Goal: Transaction & Acquisition: Purchase product/service

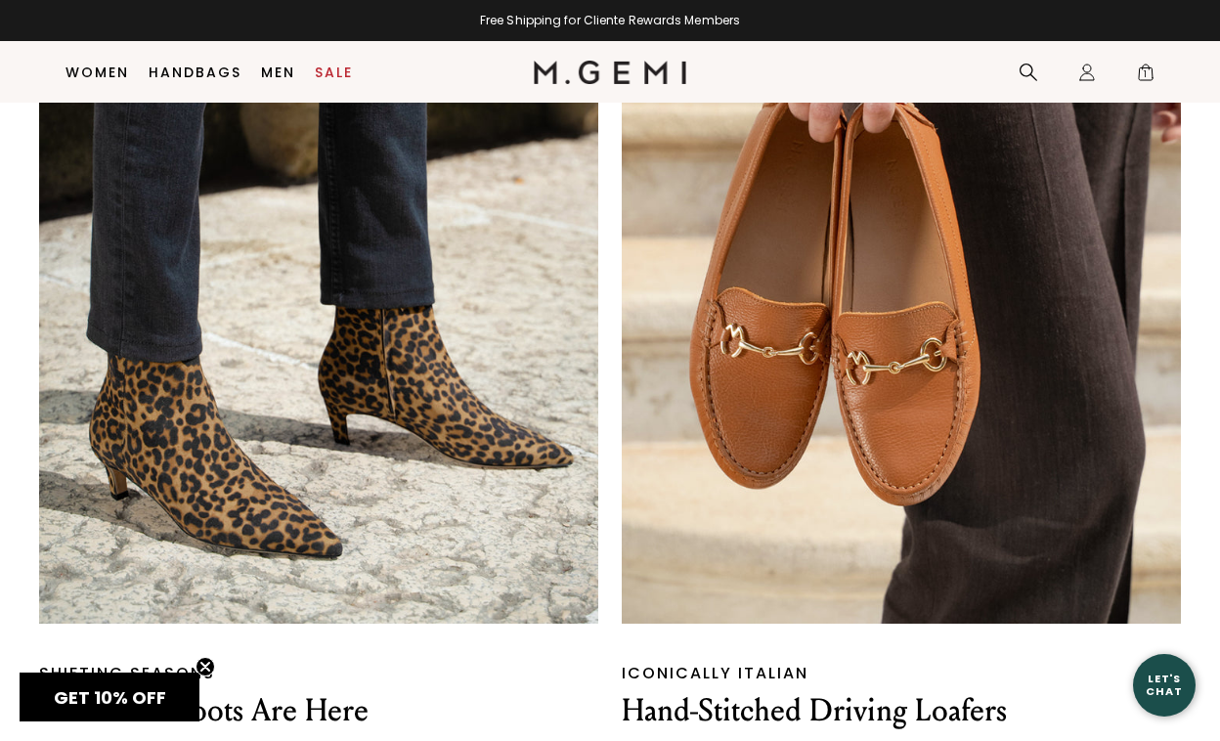
scroll to position [2000, 0]
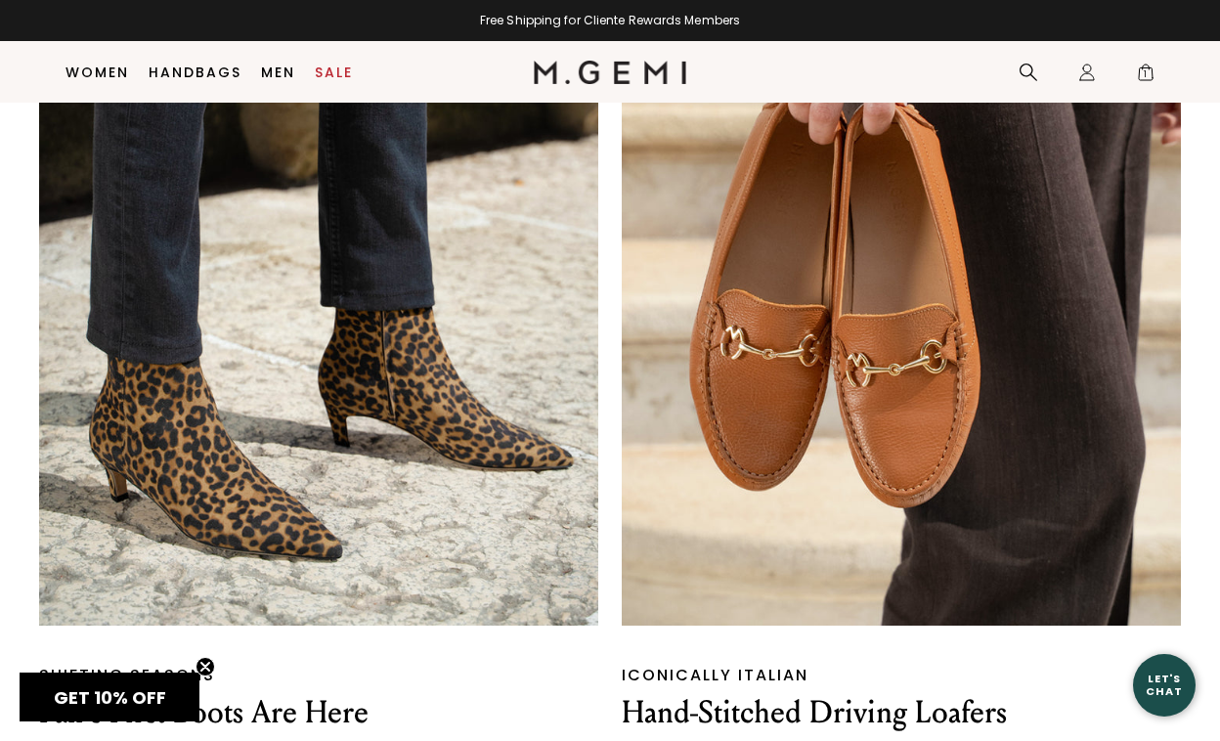
click at [290, 473] on img at bounding box center [318, 280] width 559 height 690
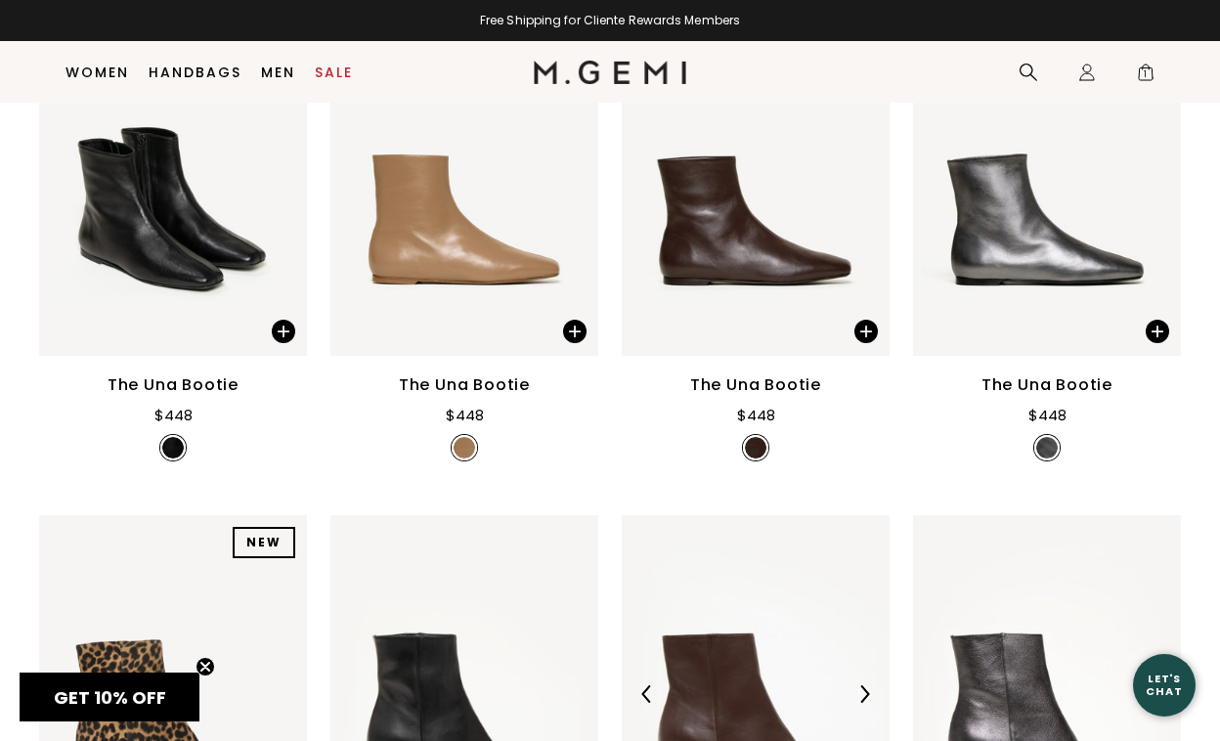
scroll to position [360, 0]
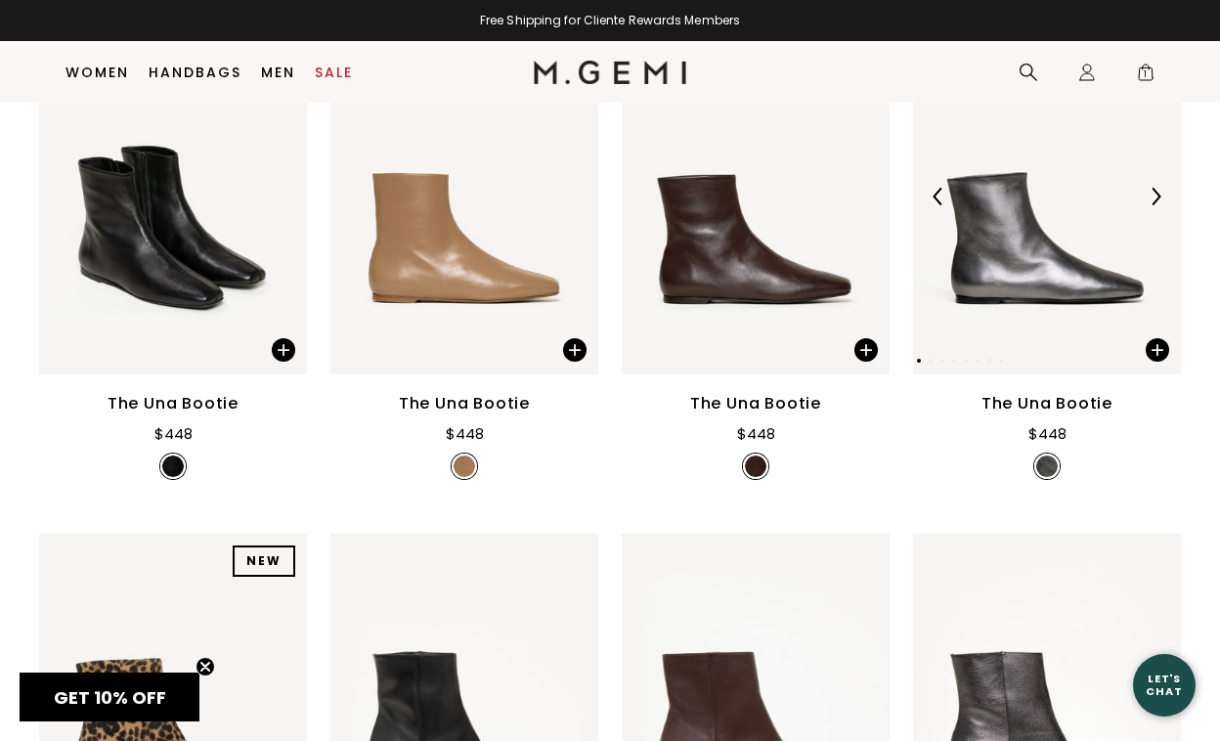
click at [1015, 293] on img at bounding box center [1047, 196] width 268 height 357
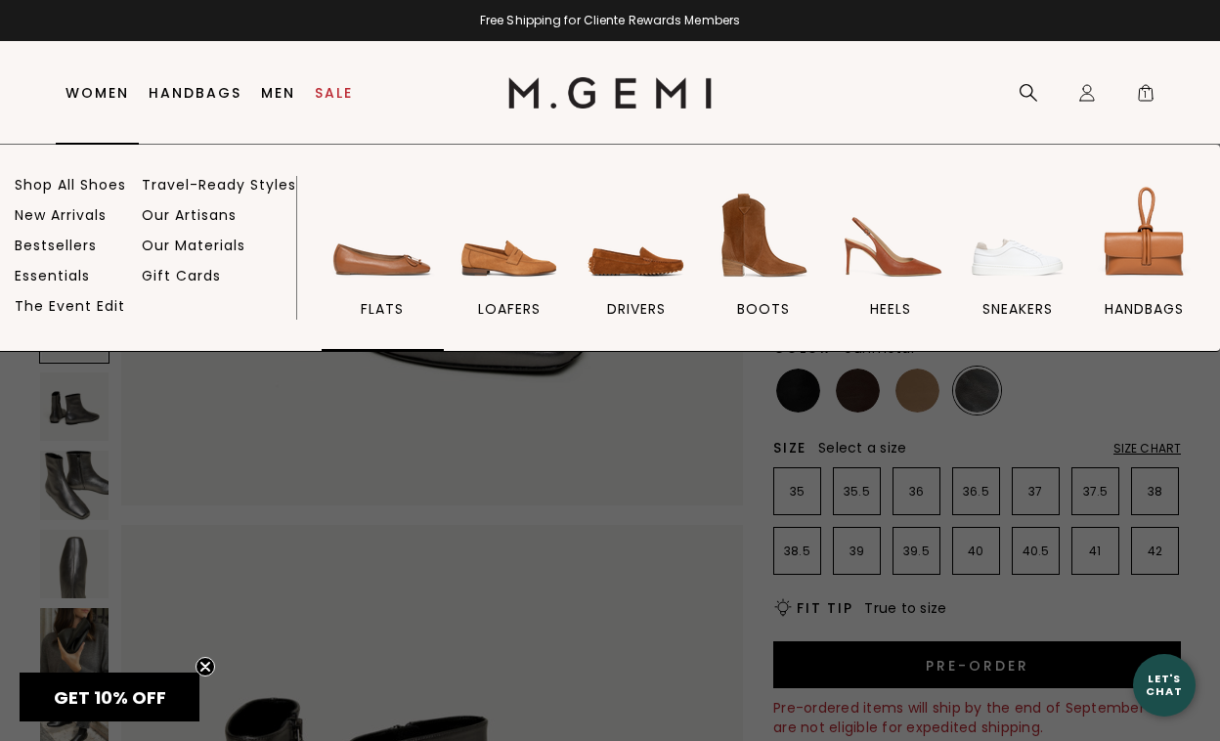
click at [380, 261] on img at bounding box center [381, 235] width 109 height 109
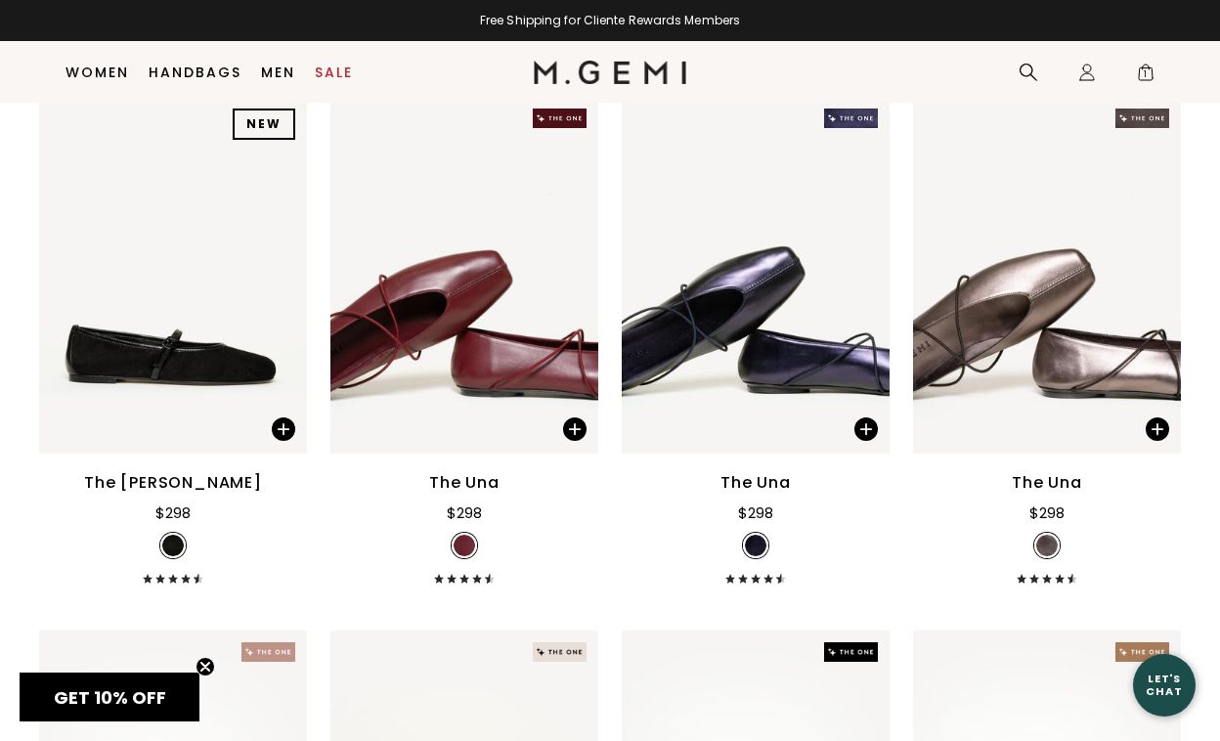
scroll to position [3530, 0]
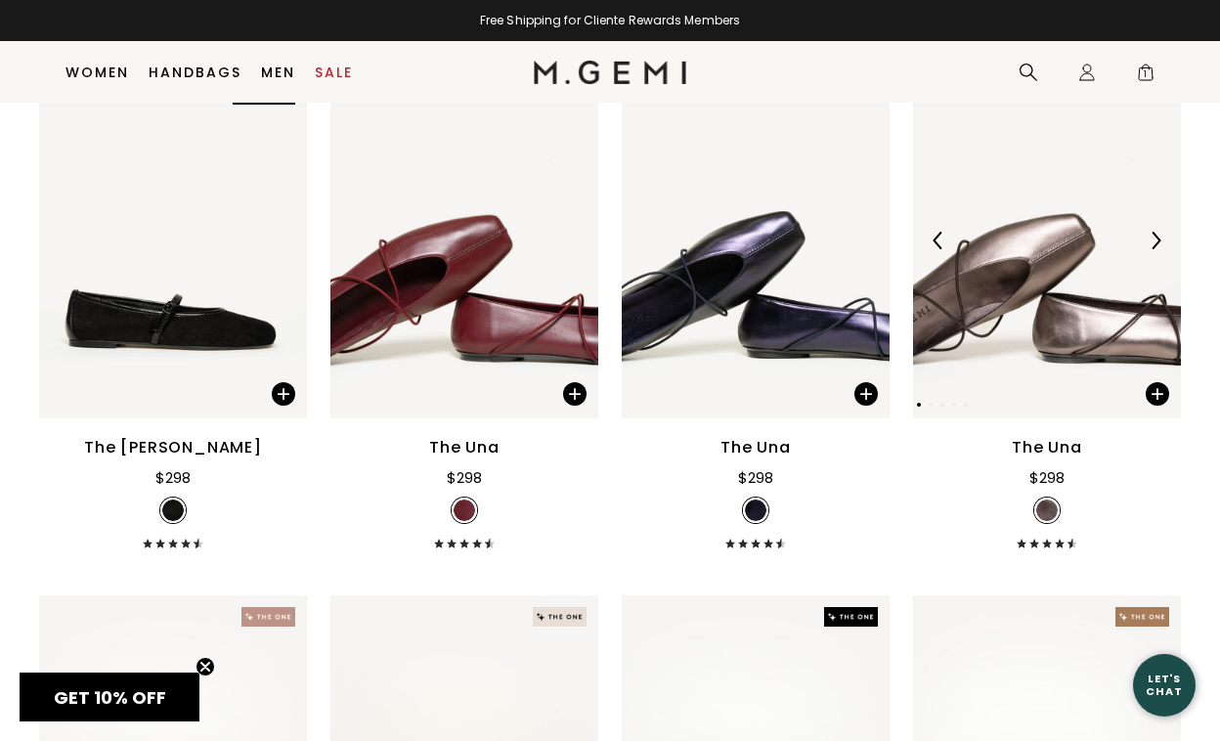
click at [1022, 292] on img at bounding box center [1047, 240] width 268 height 357
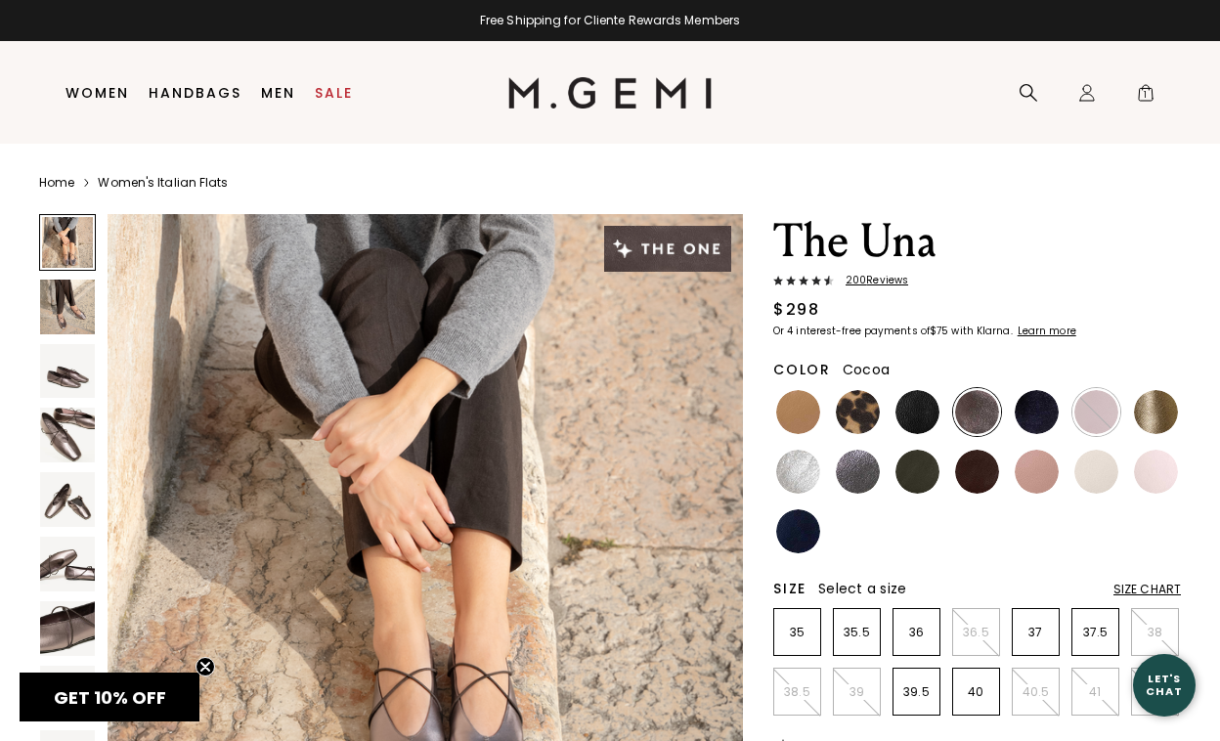
click at [870, 278] on span "200 Review s" at bounding box center [871, 281] width 74 height 12
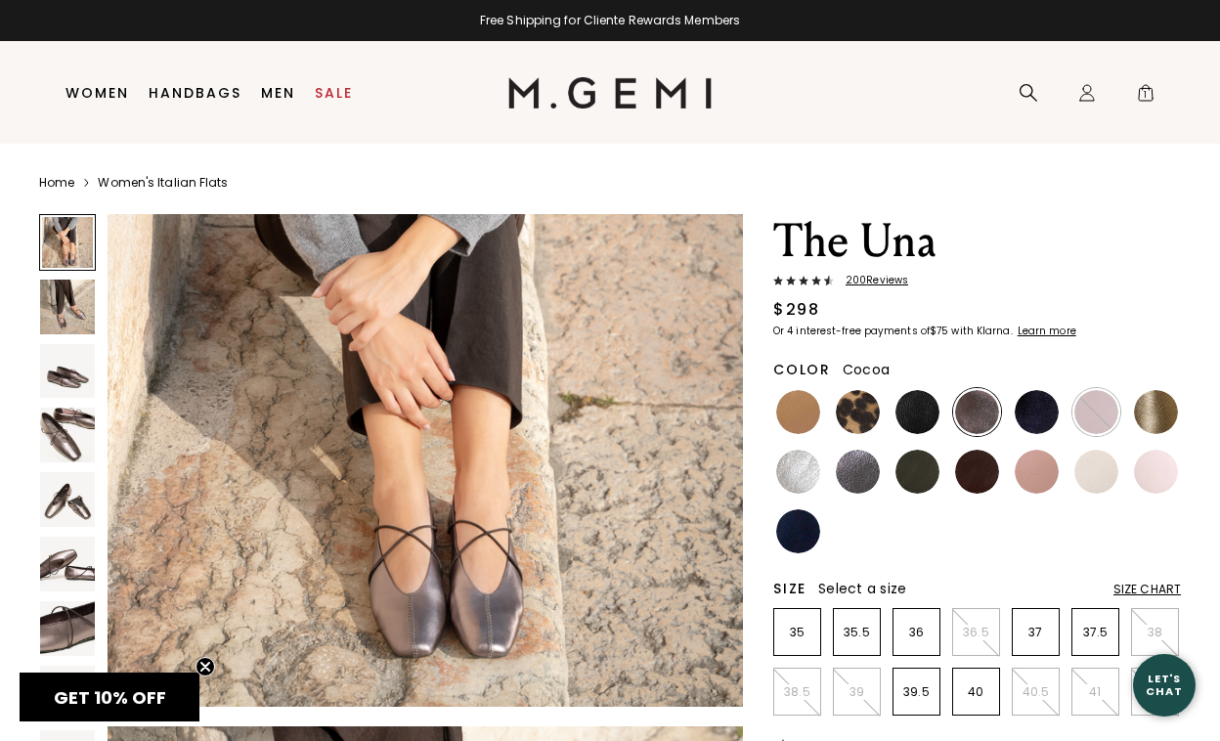
scroll to position [152, 0]
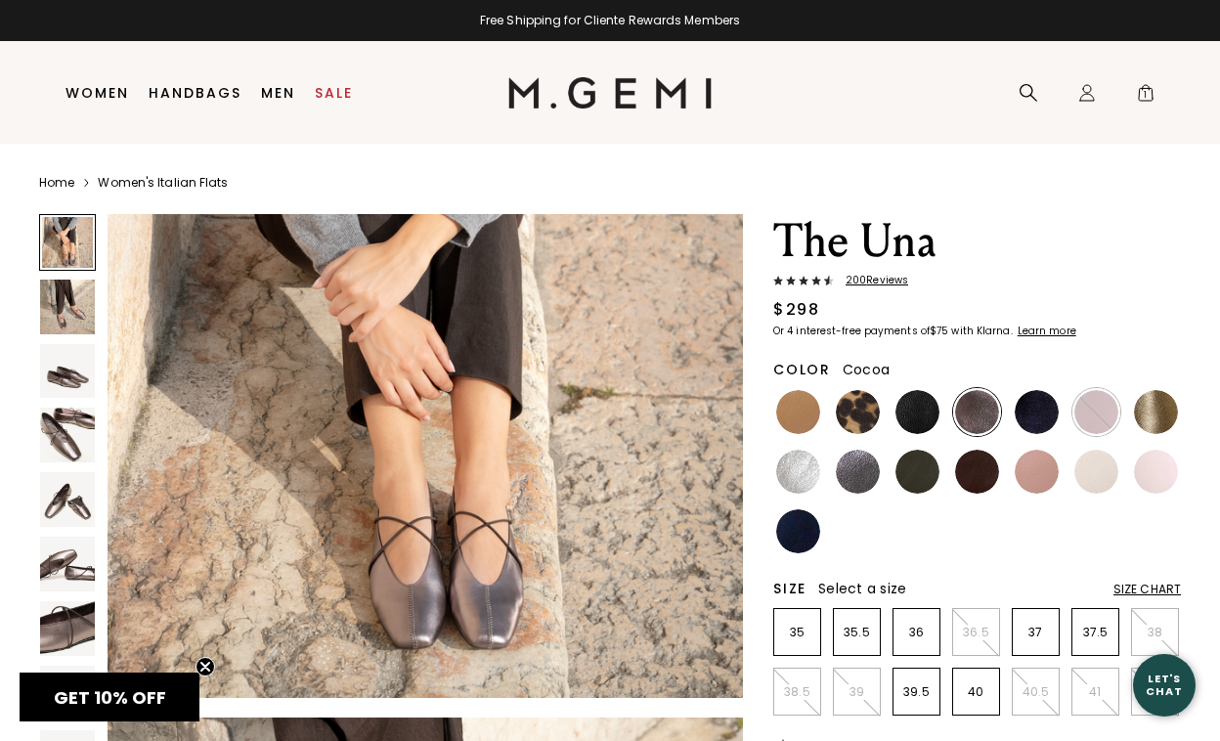
click at [982, 419] on img at bounding box center [977, 412] width 44 height 44
click at [871, 458] on img at bounding box center [858, 472] width 44 height 44
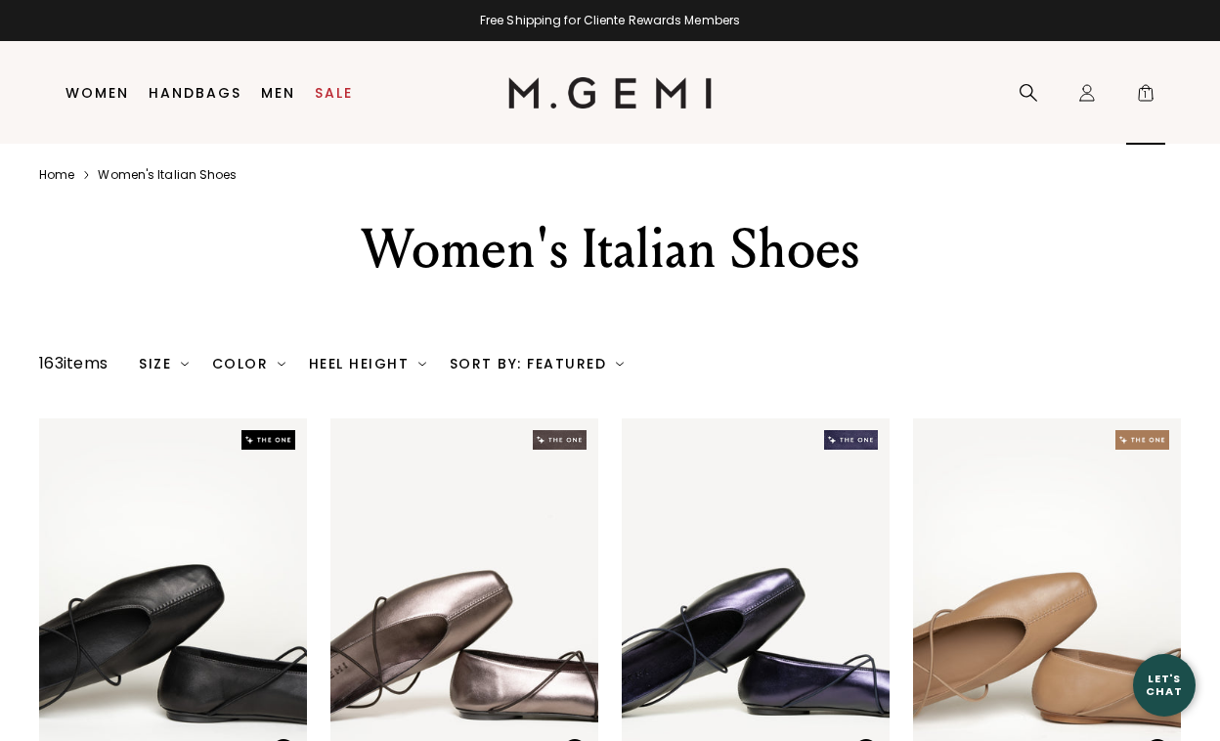
click at [1152, 100] on span "1" at bounding box center [1146, 97] width 20 height 20
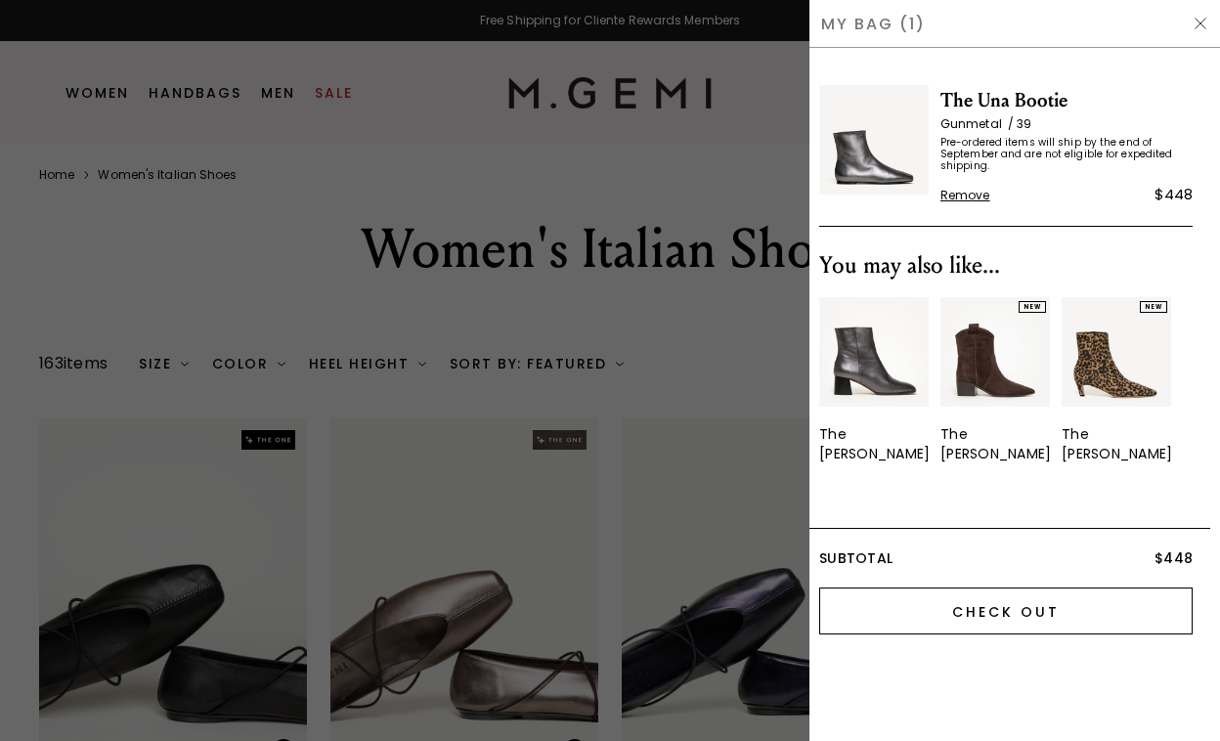
click at [993, 588] on input "Check Out" at bounding box center [1005, 611] width 373 height 47
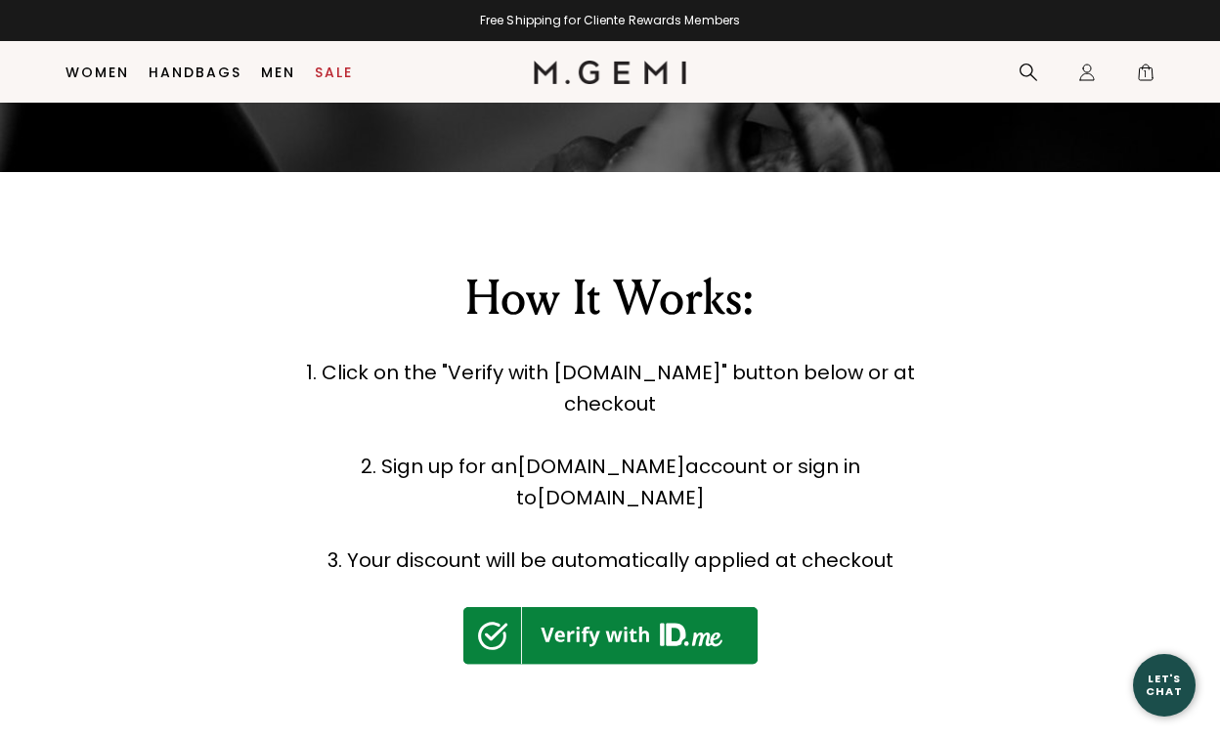
scroll to position [505, 0]
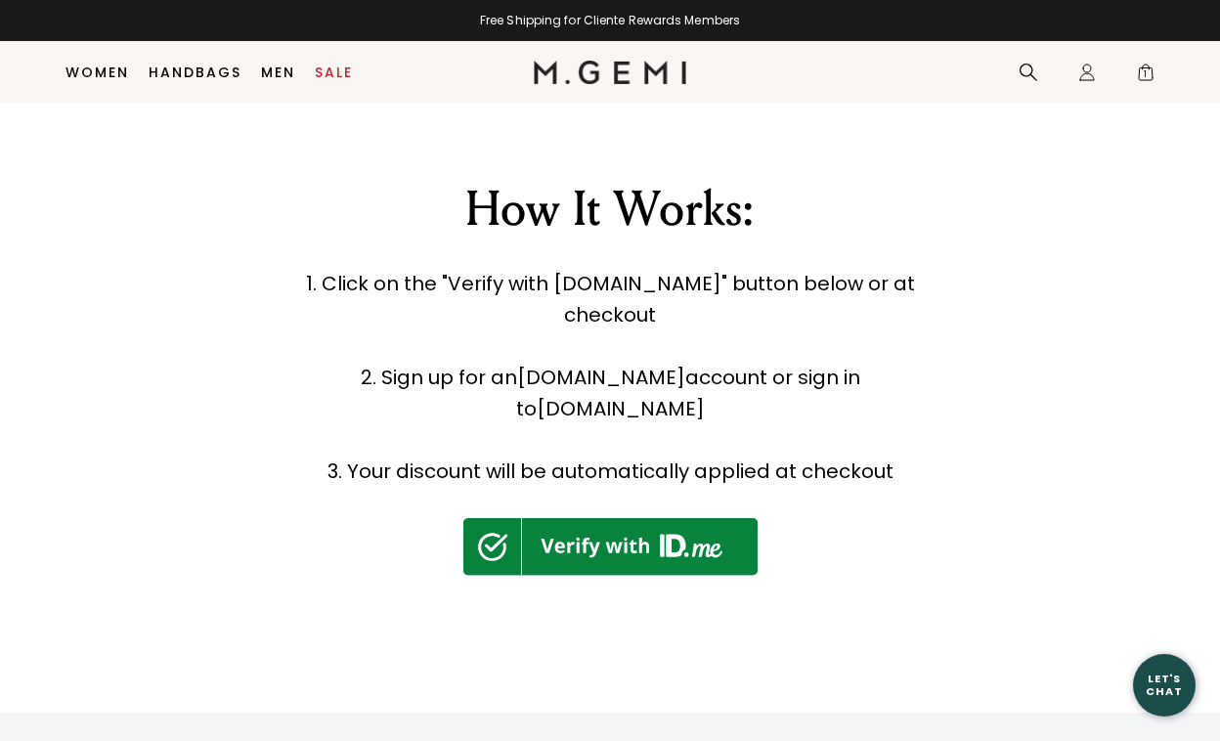
click at [616, 518] on img at bounding box center [610, 547] width 294 height 58
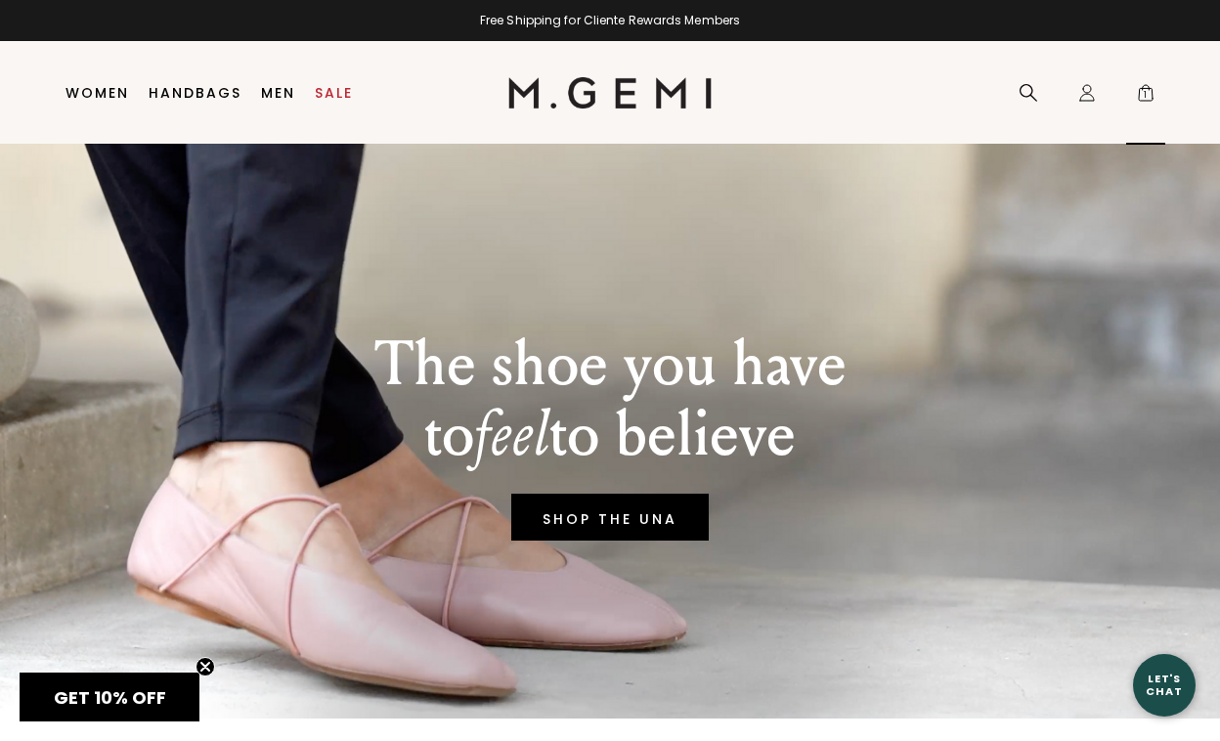
click at [1139, 90] on span "1" at bounding box center [1146, 97] width 20 height 20
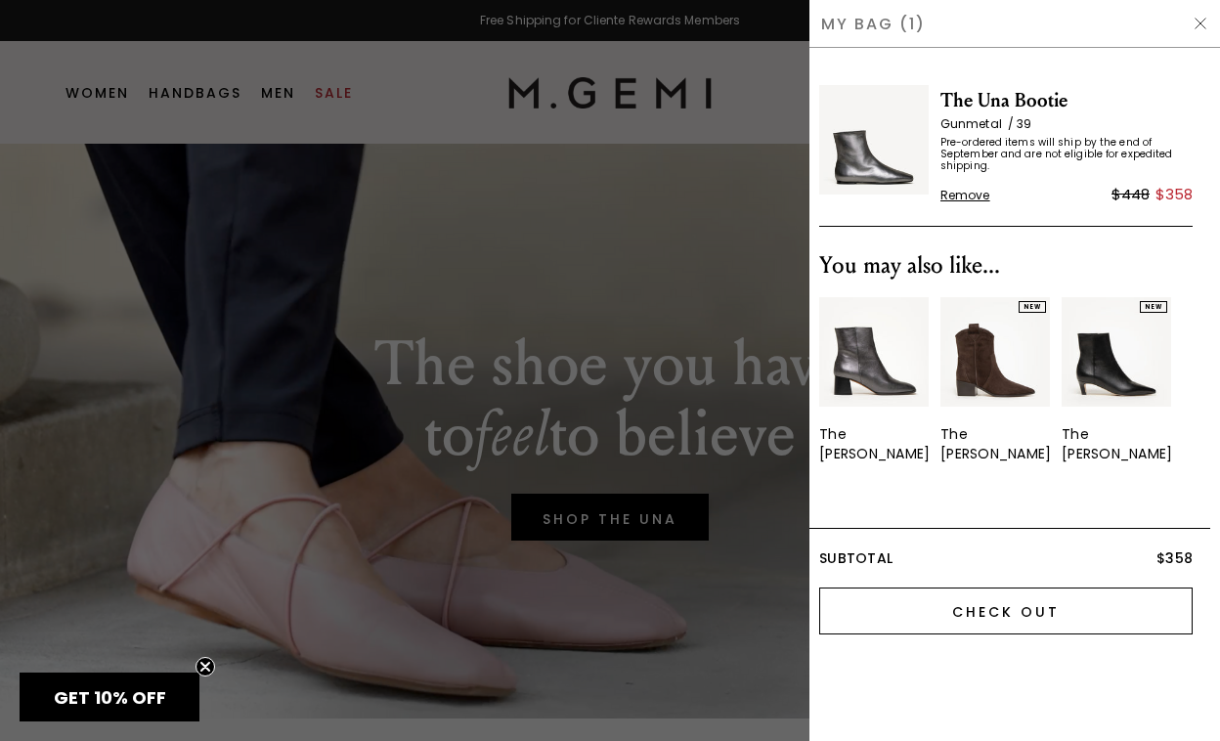
click at [971, 595] on input "Check Out" at bounding box center [1005, 611] width 373 height 47
